Goal: Task Accomplishment & Management: Use online tool/utility

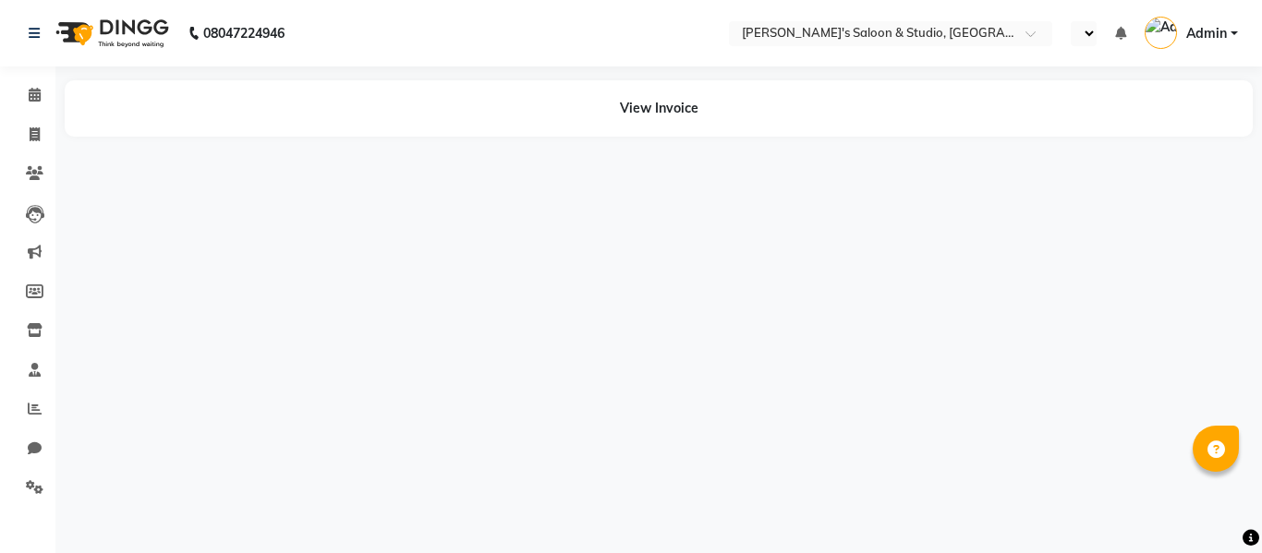
select select "en"
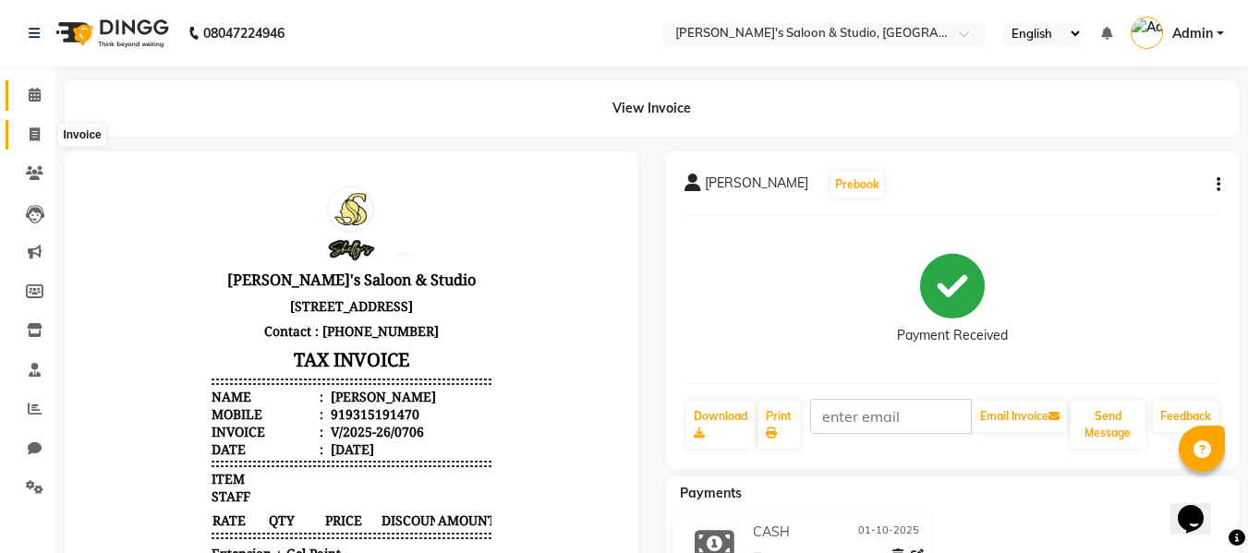
drag, startPoint x: 28, startPoint y: 128, endPoint x: 42, endPoint y: 85, distance: 45.9
click at [28, 128] on span at bounding box center [34, 135] width 32 height 21
select select "service"
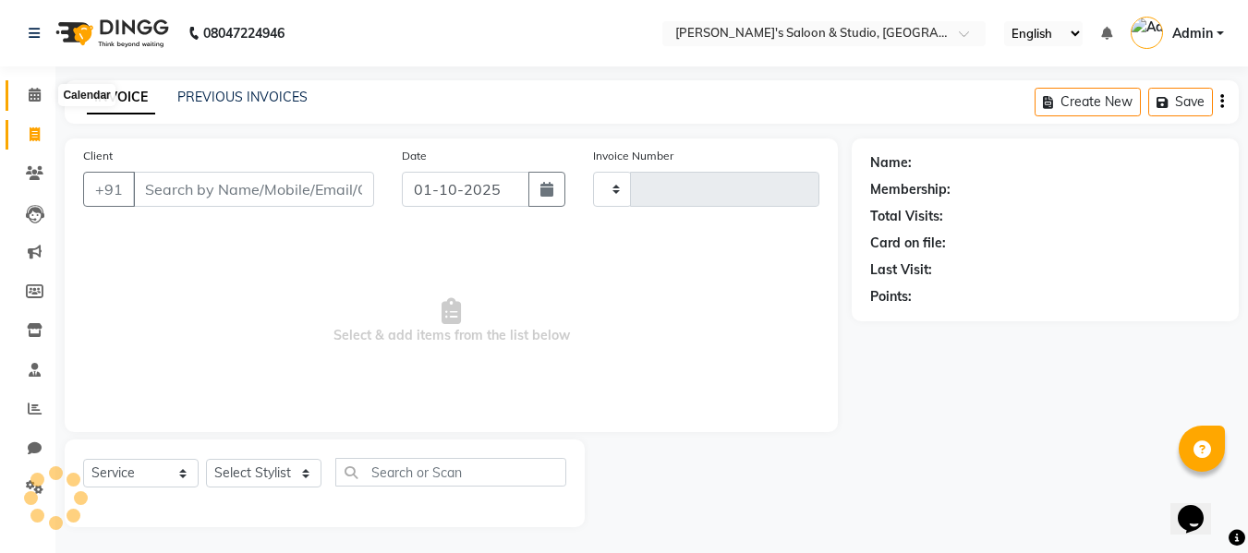
scroll to position [2, 0]
type input "0715"
select select "7536"
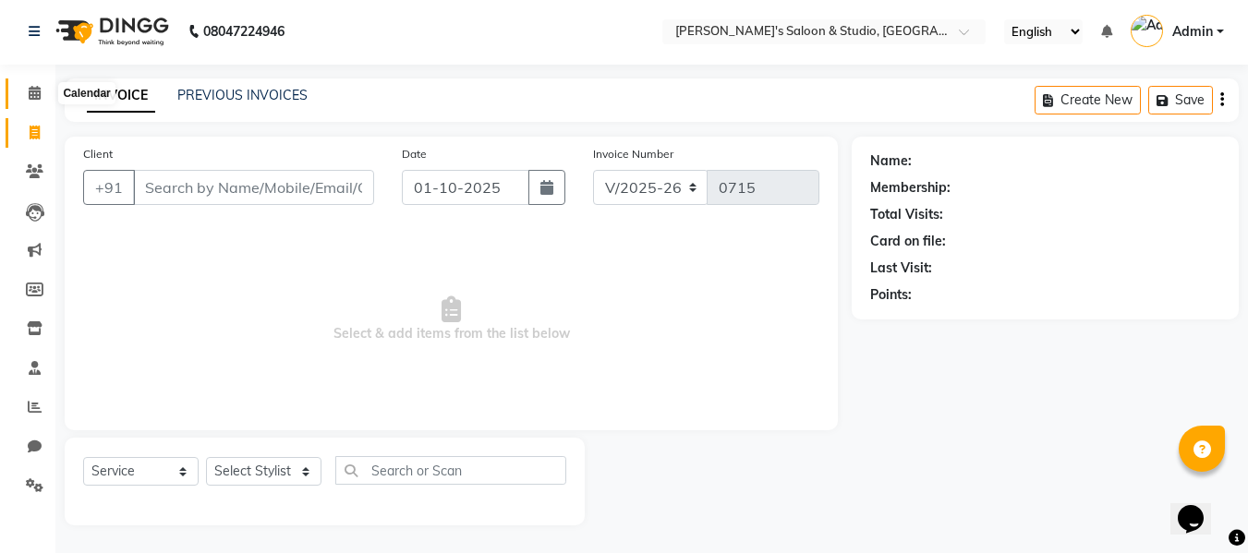
click at [22, 90] on span at bounding box center [34, 93] width 32 height 21
